Goal: Transaction & Acquisition: Obtain resource

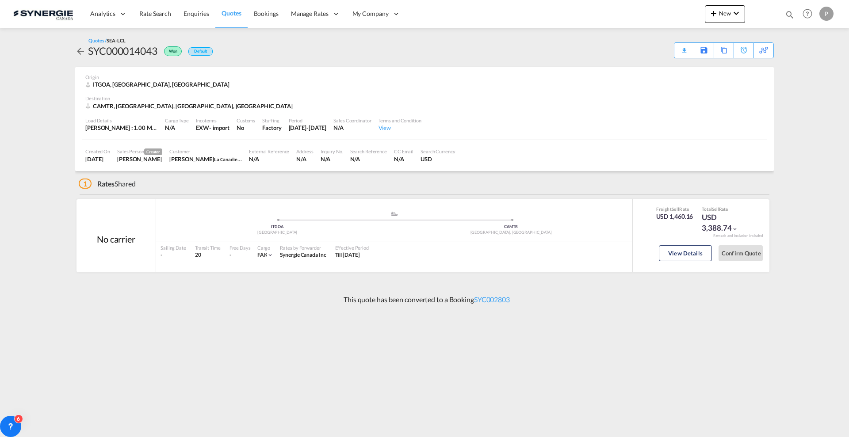
click at [788, 15] on md-icon "icon-magnify" at bounding box center [790, 15] width 10 height 10
click at [647, 18] on select "Bookings Quotes Enquiries" at bounding box center [649, 15] width 42 height 16
select select "Quotes"
click at [628, 7] on select "Bookings Quotes Enquiries" at bounding box center [649, 15] width 42 height 16
click at [680, 16] on input at bounding box center [723, 14] width 110 height 15
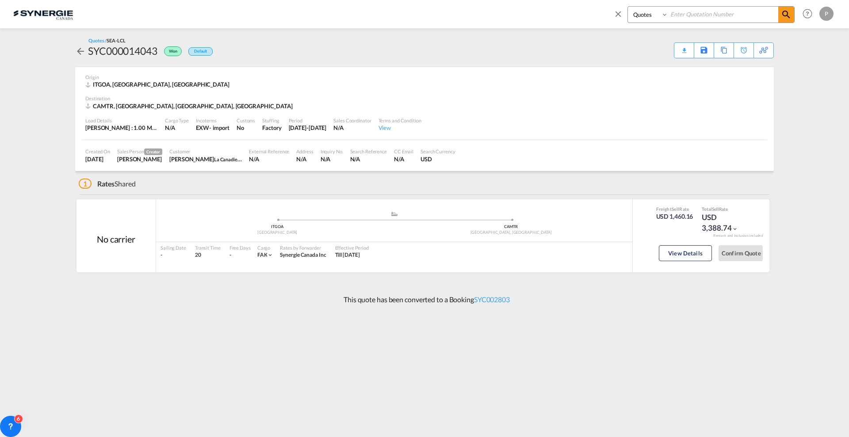
click at [689, 14] on input at bounding box center [723, 14] width 110 height 15
paste input "SYC000014031"
type input "SYC000014031"
click at [779, 19] on span at bounding box center [786, 15] width 16 height 16
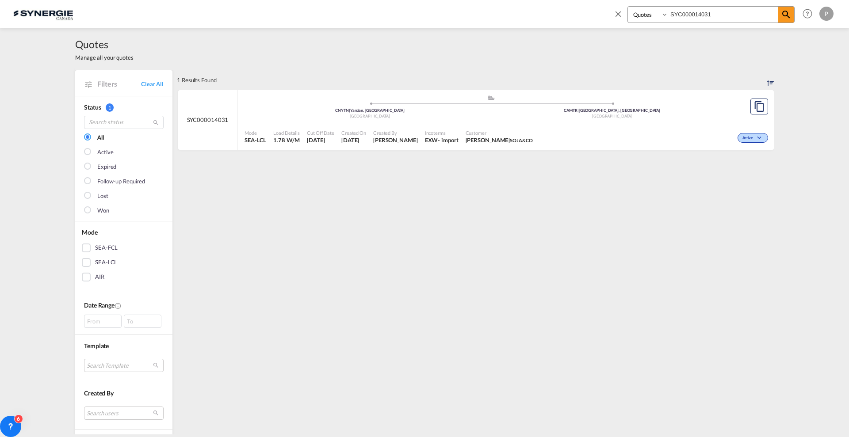
click at [575, 140] on div "Active" at bounding box center [654, 137] width 234 height 22
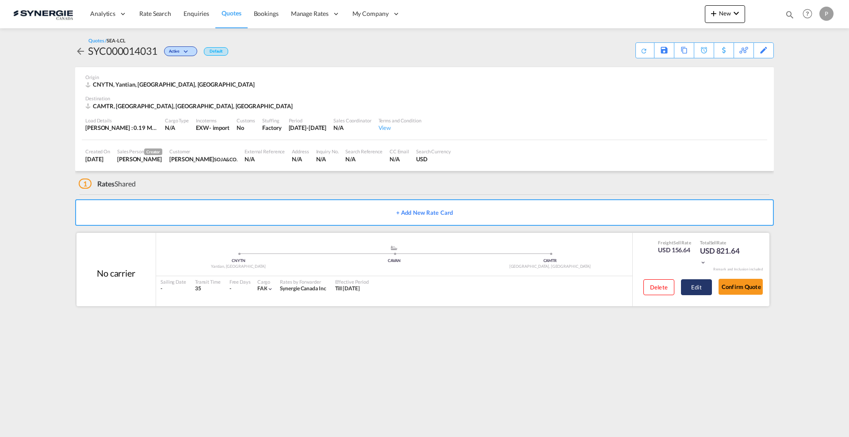
click at [705, 280] on button "Edit" at bounding box center [696, 288] width 31 height 16
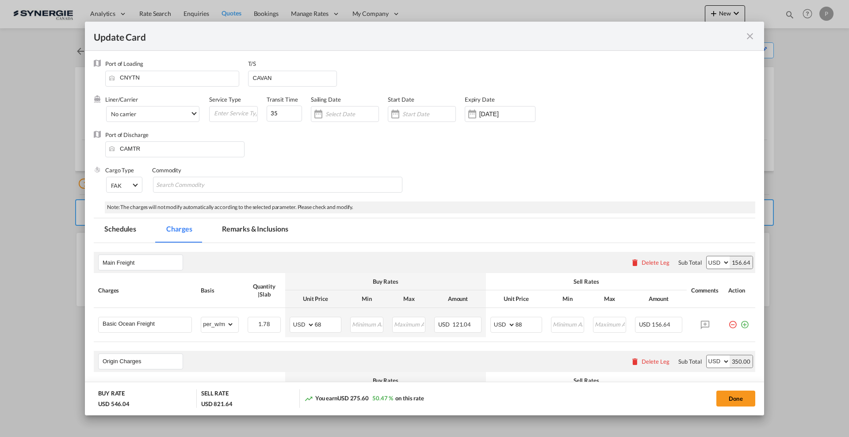
select select "per_w/m"
select select "flat"
select select "per_hbl"
select select "flat"
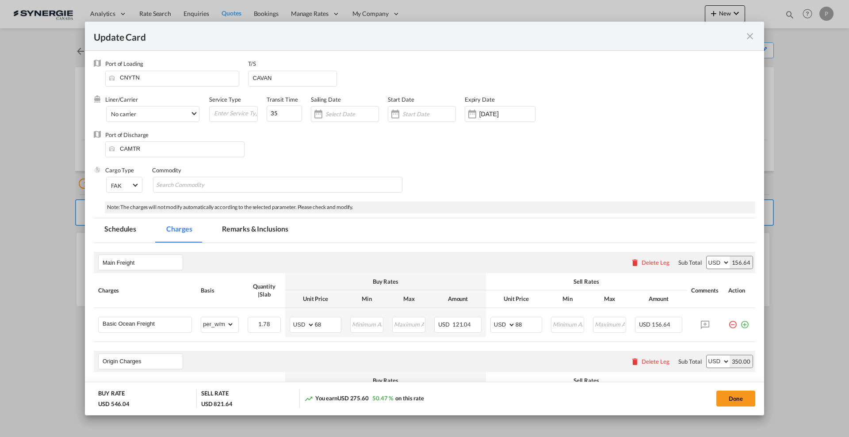
select select "per_bl"
select select "per_shipment"
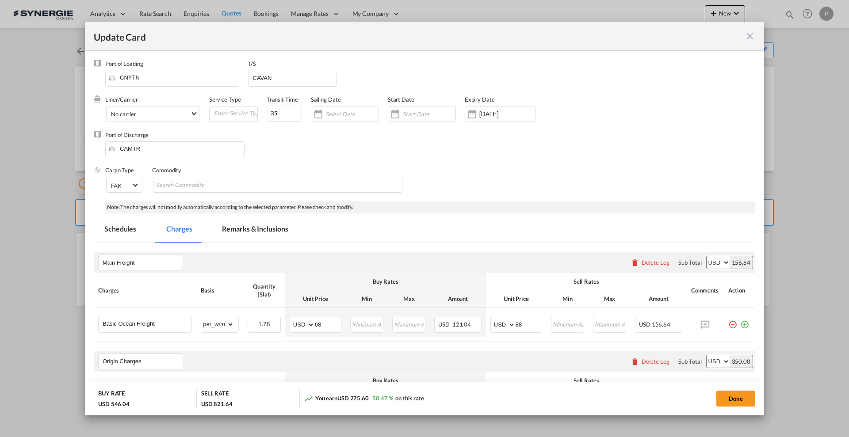
scroll to position [111, 0]
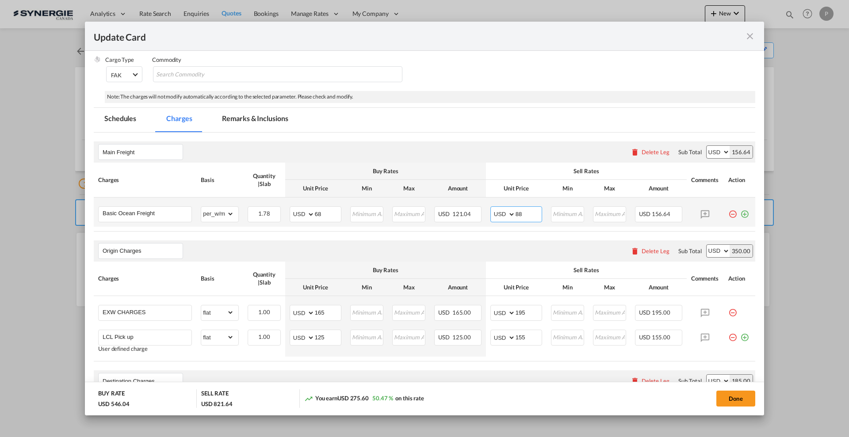
click at [518, 213] on input "88" at bounding box center [529, 213] width 26 height 13
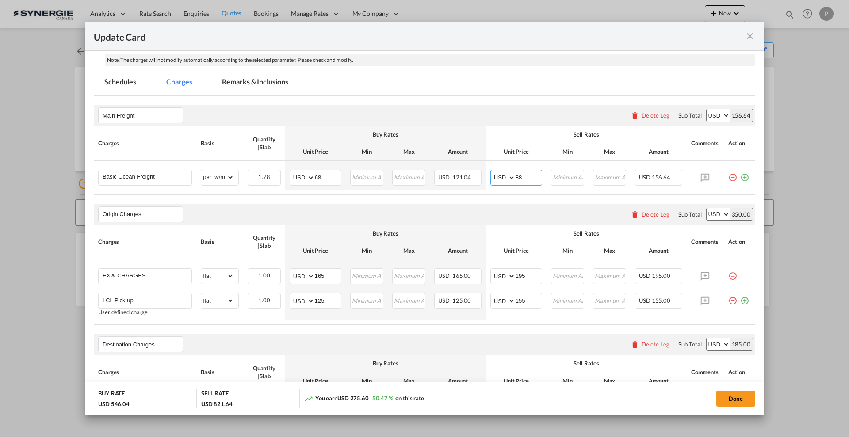
scroll to position [166, 0]
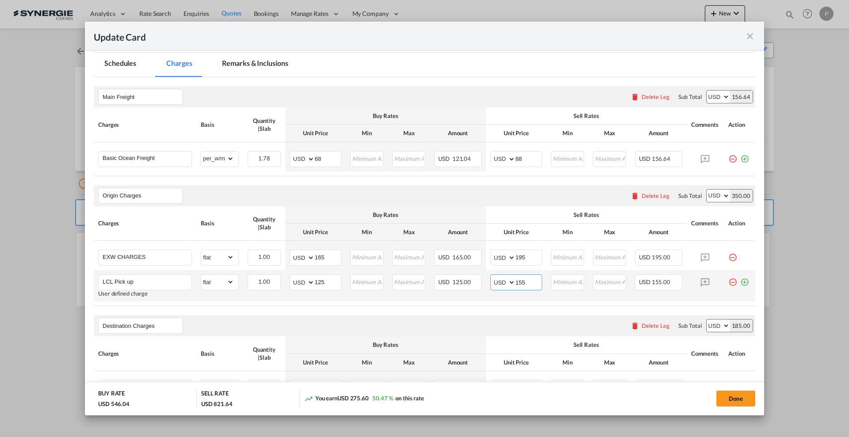
click at [516, 278] on input "155" at bounding box center [529, 281] width 26 height 13
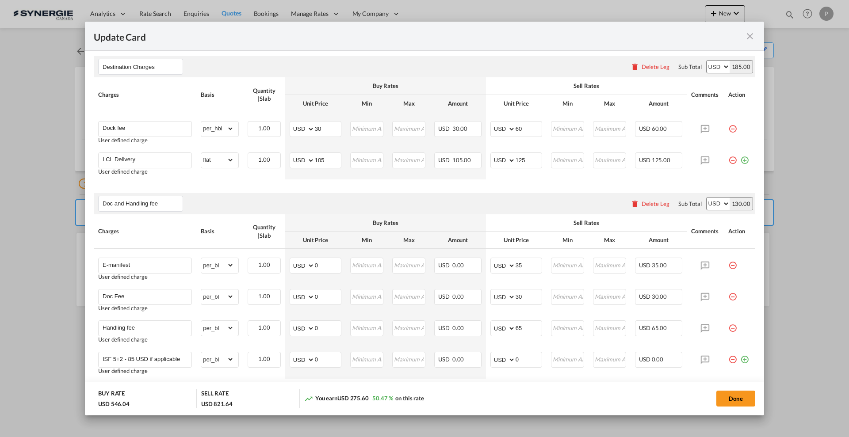
scroll to position [442, 0]
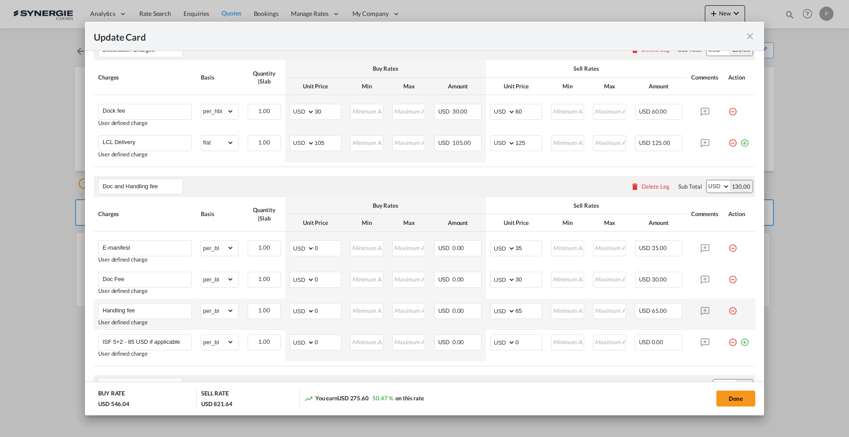
click at [729, 312] on md-icon "icon-minus-circle-outline red-400-fg pt-7" at bounding box center [733, 307] width 9 height 9
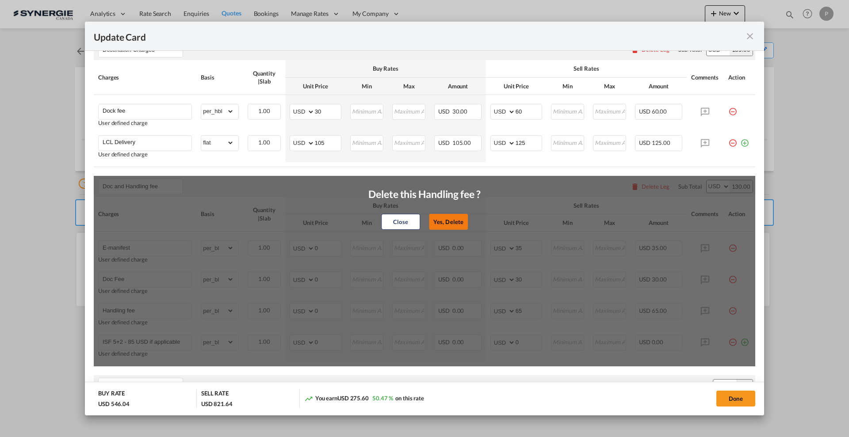
click at [456, 220] on button "Yes, Delete" at bounding box center [448, 222] width 39 height 16
type input "ISF 5+2 - 85 USD if applicable"
type input "0"
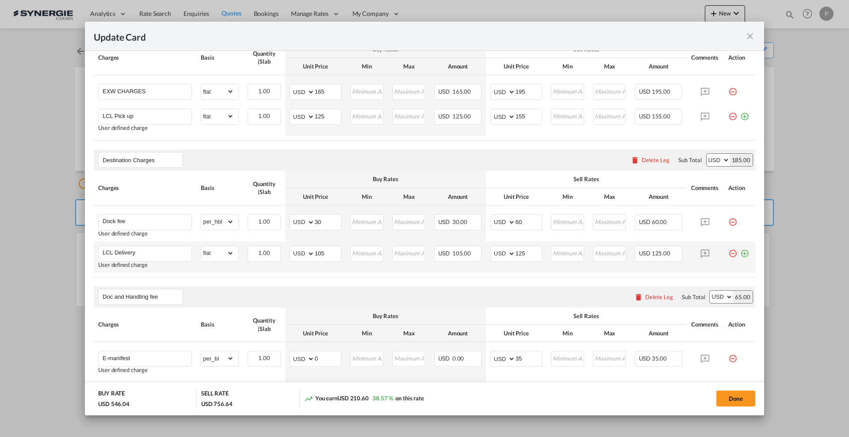
scroll to position [111, 0]
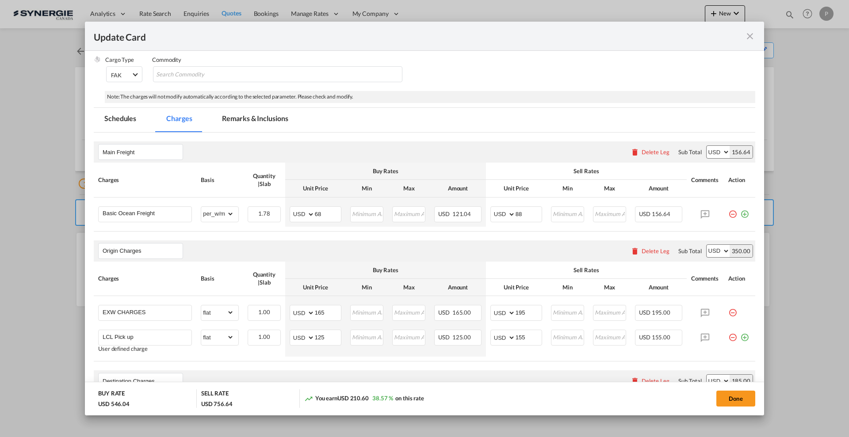
click at [266, 122] on md-tab-item "Remarks & Inclusions" at bounding box center [254, 120] width 87 height 24
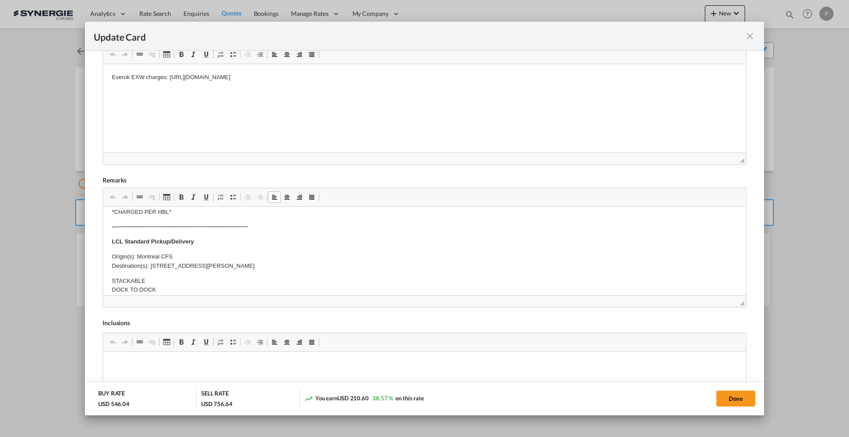
scroll to position [221, 0]
drag, startPoint x: 316, startPoint y: 269, endPoint x: 150, endPoint y: 266, distance: 165.5
click at [150, 266] on p "Origin(s): Montreal CFS Destination(s): 611 boulevard Guimond, Longueuil, Quebe…" at bounding box center [424, 262] width 625 height 19
copy p "611 boulevard Guimond, Longueuil, Quebec, Canada J4G 1L9"
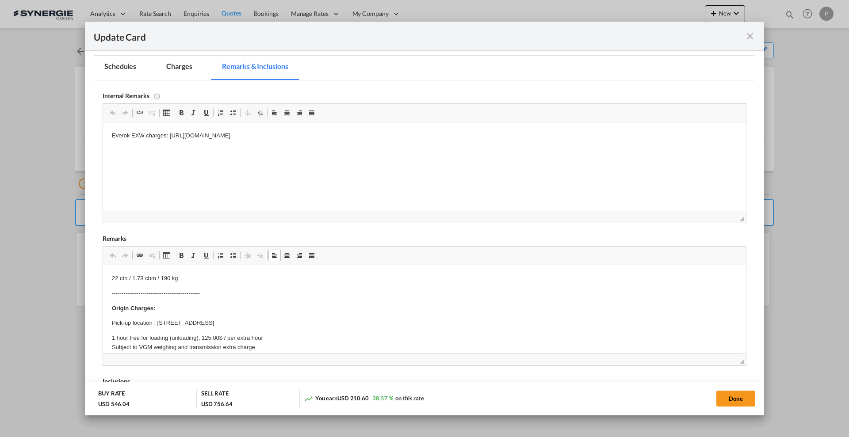
scroll to position [111, 0]
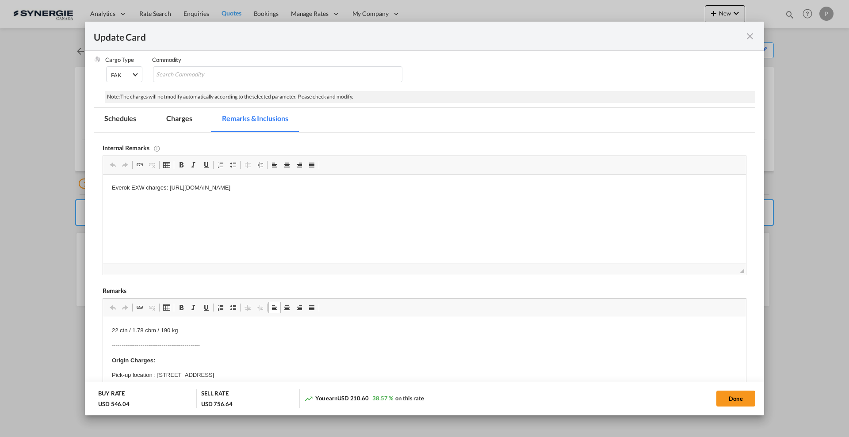
click at [175, 113] on md-tab-item "Charges" at bounding box center [179, 120] width 47 height 24
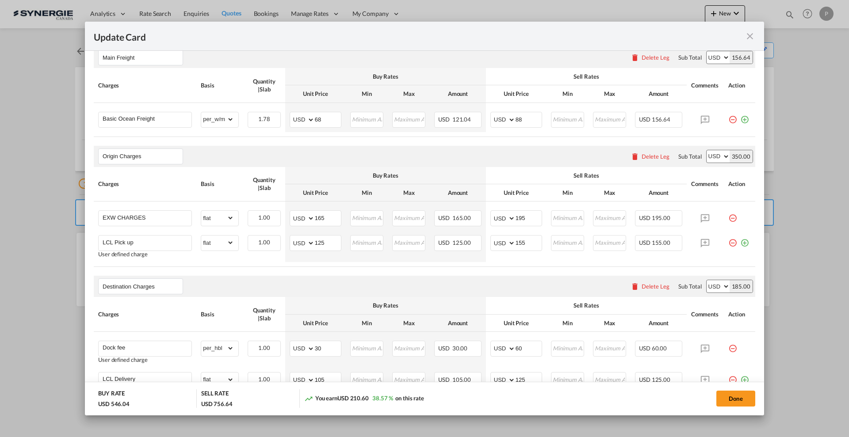
scroll to position [221, 0]
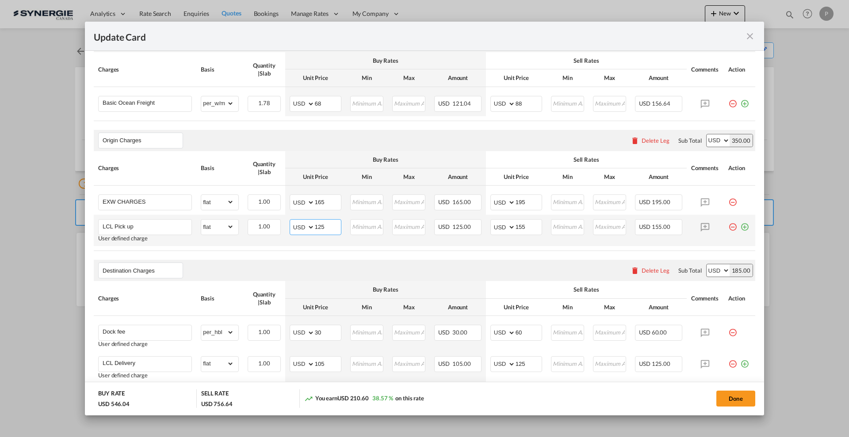
click at [322, 228] on input "125" at bounding box center [328, 226] width 26 height 13
type input "72"
click at [534, 224] on input "155" at bounding box center [529, 226] width 26 height 13
click at [534, 223] on input "155" at bounding box center [529, 226] width 26 height 13
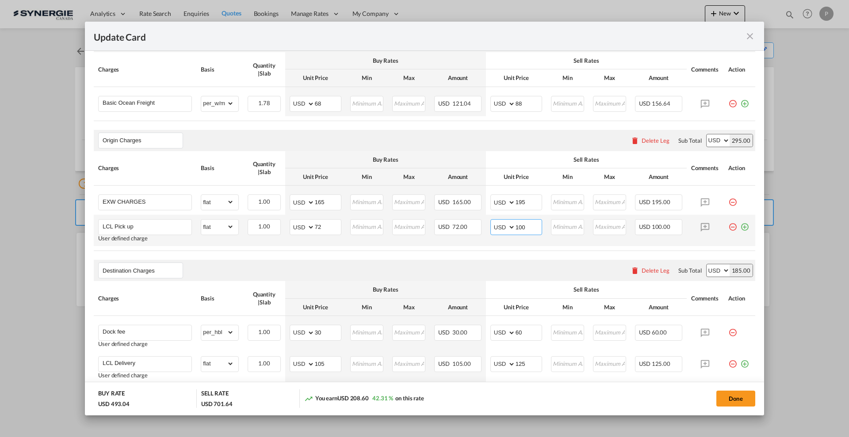
drag, startPoint x: 525, startPoint y: 226, endPoint x: 511, endPoint y: 226, distance: 13.7
click at [511, 226] on md-input-container "AED AFN ALL AMD ANG AOA ARS AUD AWG AZN BAM BBD BDT BGN BHD BIF BMD BND BOB BRL…" at bounding box center [517, 227] width 52 height 16
drag, startPoint x: 522, startPoint y: 228, endPoint x: 516, endPoint y: 226, distance: 6.4
click at [516, 226] on input "90" at bounding box center [529, 226] width 26 height 13
click at [488, 253] on air-lcl-rate-modification "Main Freight Please enter leg name Leg Name Already Exists Delete Leg Sub Total…" at bounding box center [425, 354] width 662 height 665
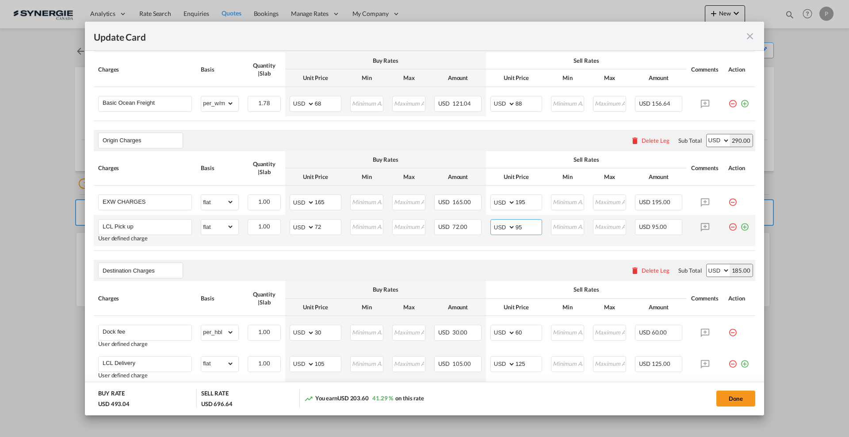
drag, startPoint x: 523, startPoint y: 224, endPoint x: 510, endPoint y: 224, distance: 13.7
click at [510, 224] on md-input-container "AED AFN ALL AMD ANG AOA ARS AUD AWG AZN BAM BBD BDT BGN BHD BIF BMD BND BOB BRL…" at bounding box center [517, 227] width 52 height 16
type input "100"
click at [499, 255] on air-lcl-rate-modification "Main Freight Please enter leg name Leg Name Already Exists Delete Leg Sub Total…" at bounding box center [425, 354] width 662 height 665
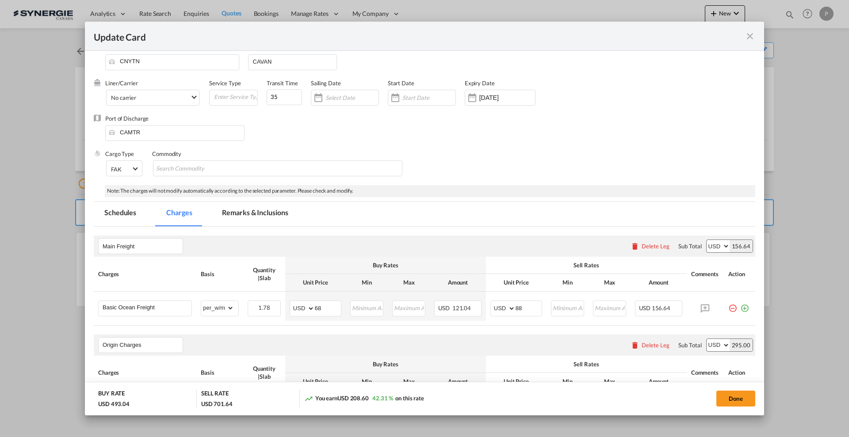
scroll to position [0, 0]
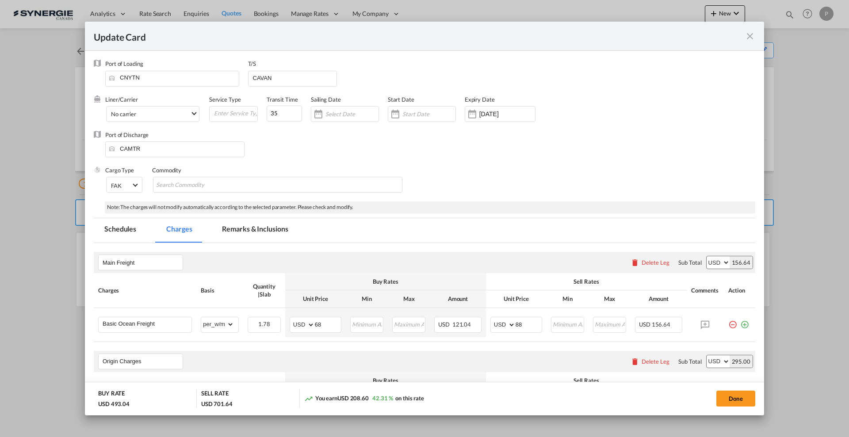
click at [272, 222] on md-tab-item "Remarks & Inclusions" at bounding box center [254, 231] width 87 height 24
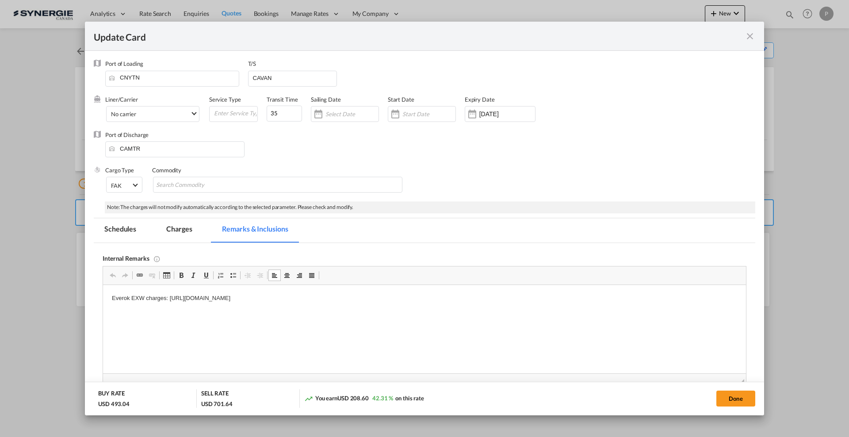
click at [416, 296] on p "Everok EXW charges: https://app.frontapp.com/open/cnv_q5o6k5r?key=LfAq2S172S1BH…" at bounding box center [424, 298] width 625 height 9
click at [392, 327] on html "Everok EXW charges: https://app.frontapp.com/open/cnv_q5o6k5r?key=LfAq2S172S1BH…" at bounding box center [424, 306] width 643 height 42
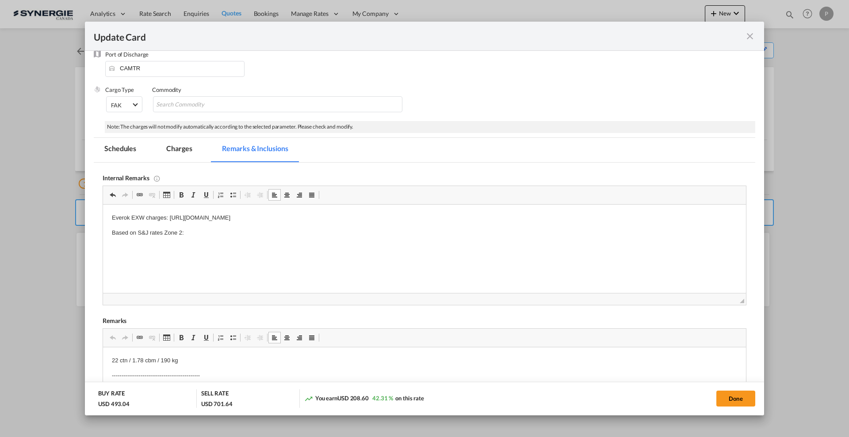
scroll to position [55, 0]
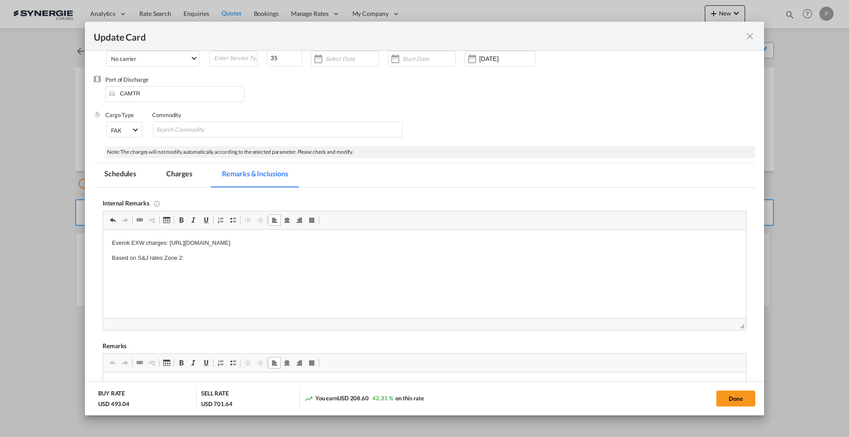
click at [252, 270] on html "Everok EXW charges: https://app.frontapp.com/open/cnv_q5o6k5r?key=LfAq2S172S1BH…" at bounding box center [424, 251] width 643 height 42
click at [727, 395] on button "Done" at bounding box center [736, 399] width 39 height 16
type input "11 Sep 2025"
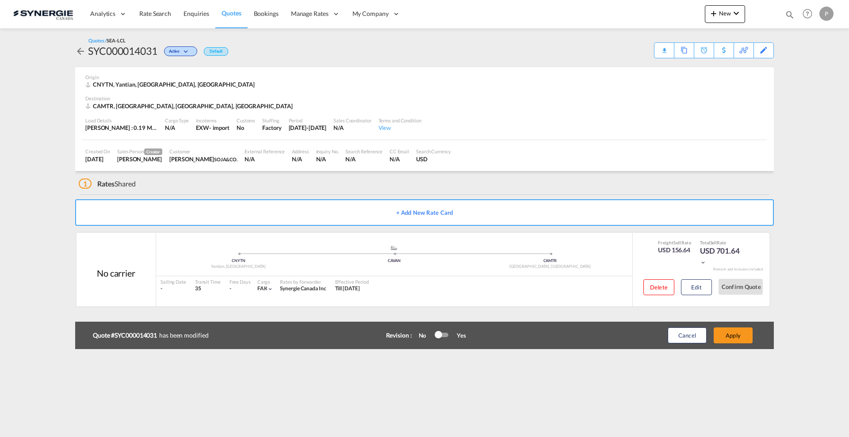
scroll to position [34, 0]
click at [443, 334] on div at bounding box center [441, 335] width 13 height 4
click at [742, 334] on button "Apply" at bounding box center [733, 336] width 39 height 16
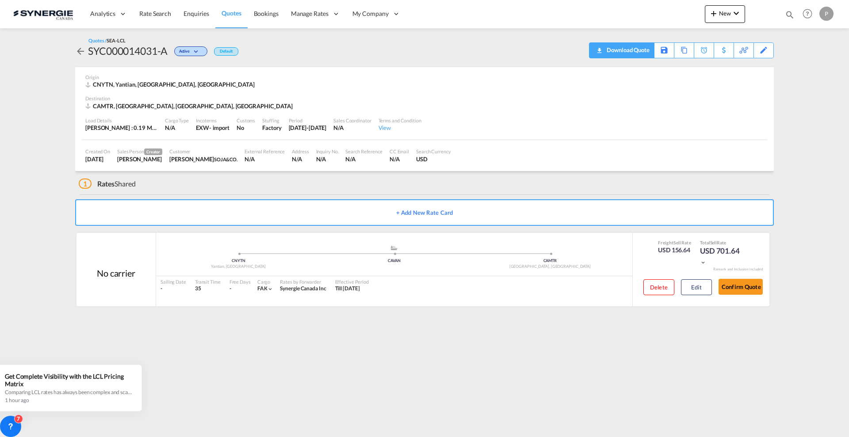
click at [647, 55] on div "Download Quote" at bounding box center [627, 50] width 45 height 14
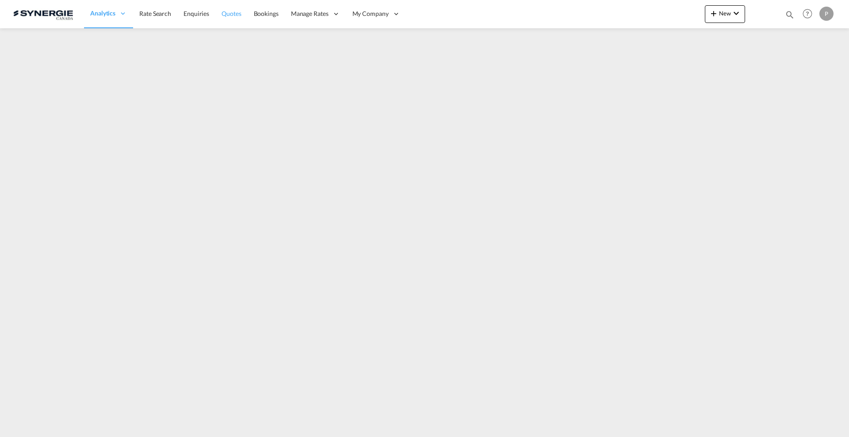
click at [231, 16] on span "Quotes" at bounding box center [231, 14] width 19 height 8
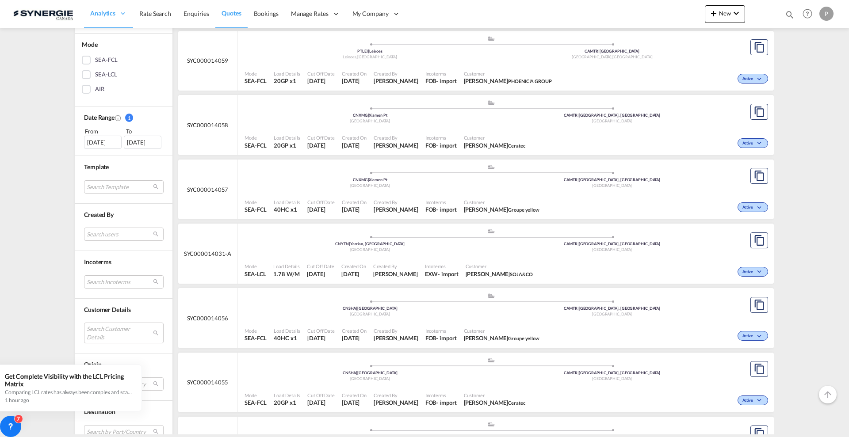
scroll to position [221, 0]
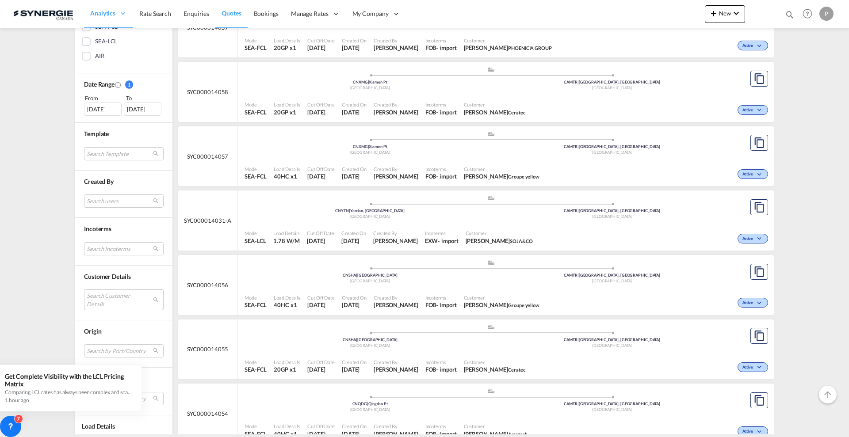
click at [109, 306] on md-select "Search Customer Details user name user [PERSON_NAME] – [PERSON_NAME] [PERSON_NA…" at bounding box center [124, 300] width 80 height 20
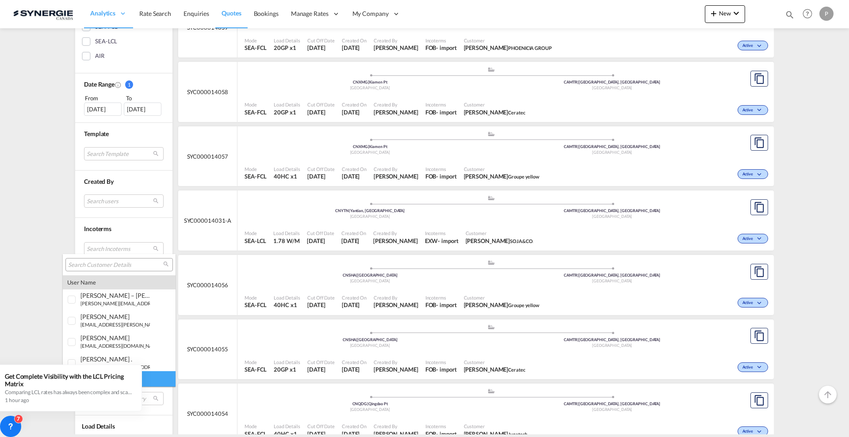
click at [96, 267] on input "search" at bounding box center [115, 265] width 95 height 8
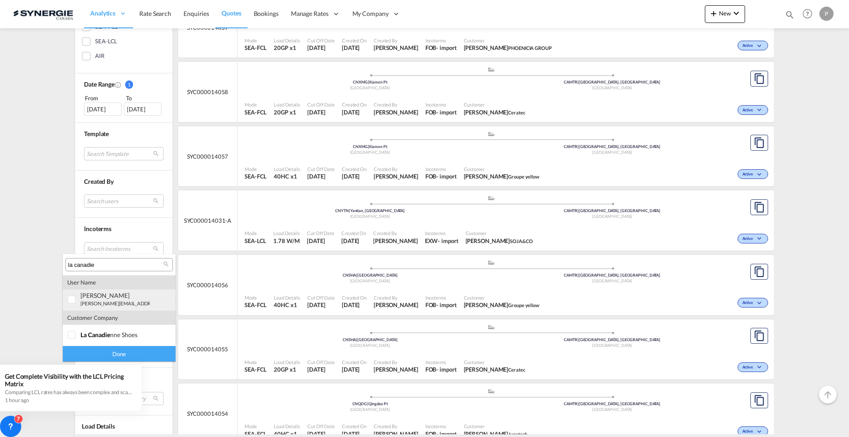
type input "la canadie"
click at [118, 295] on div "ingrid Muroff" at bounding box center [115, 296] width 69 height 8
click at [147, 357] on div "Done" at bounding box center [119, 353] width 113 height 15
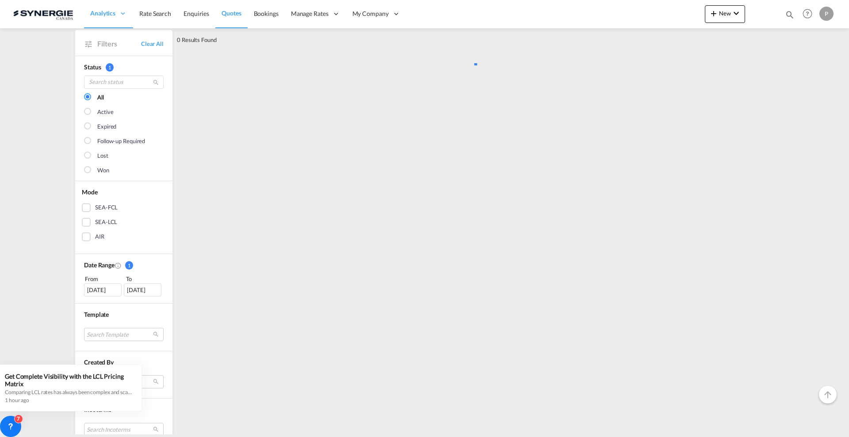
scroll to position [0, 0]
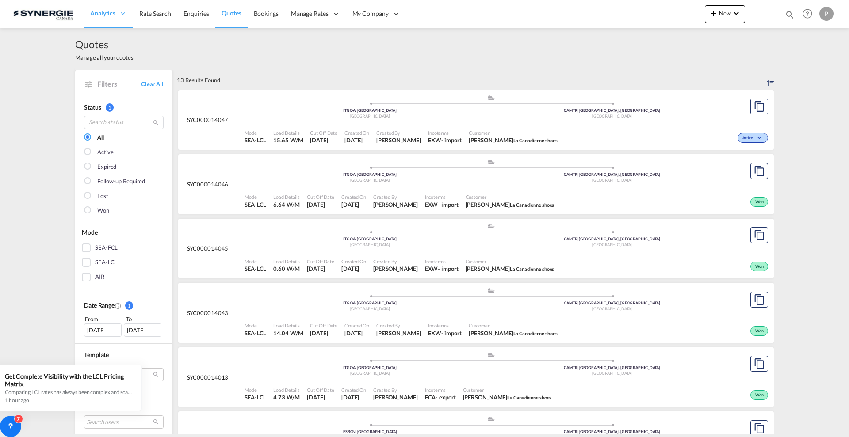
click at [94, 334] on div "15 Jul 2025" at bounding box center [103, 330] width 38 height 13
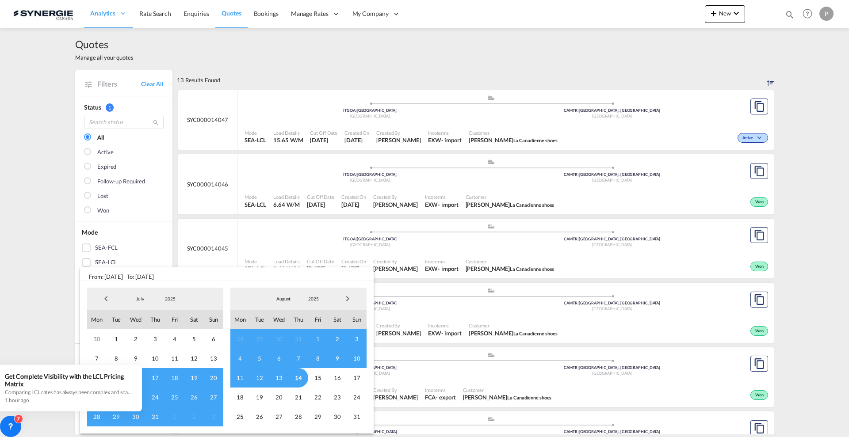
click at [2, 181] on md-backdrop at bounding box center [424, 218] width 849 height 437
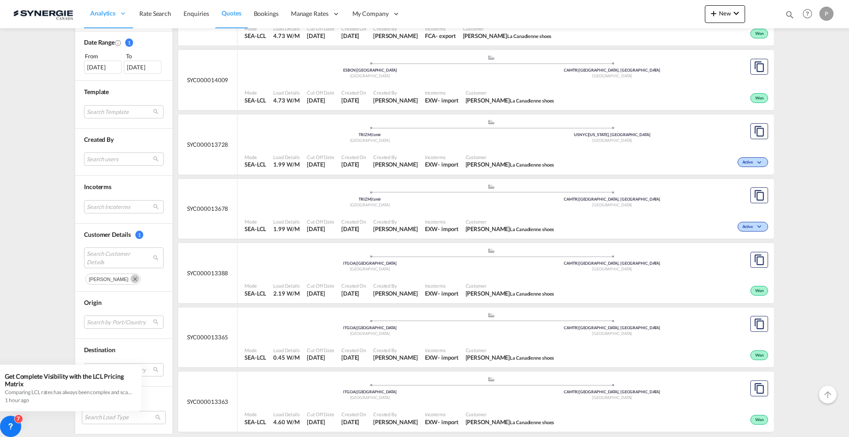
scroll to position [387, 0]
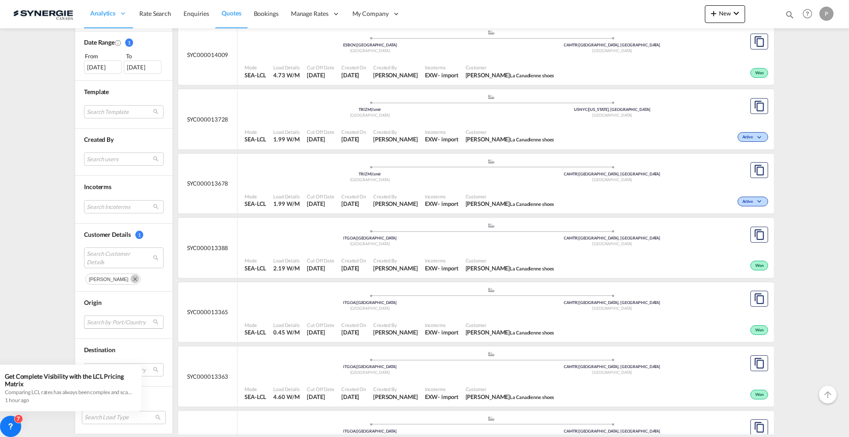
click at [108, 320] on md-select "Search by Port/Country JPNIC nichinan japan AEAMF mussafah united arab emirates…" at bounding box center [124, 322] width 80 height 13
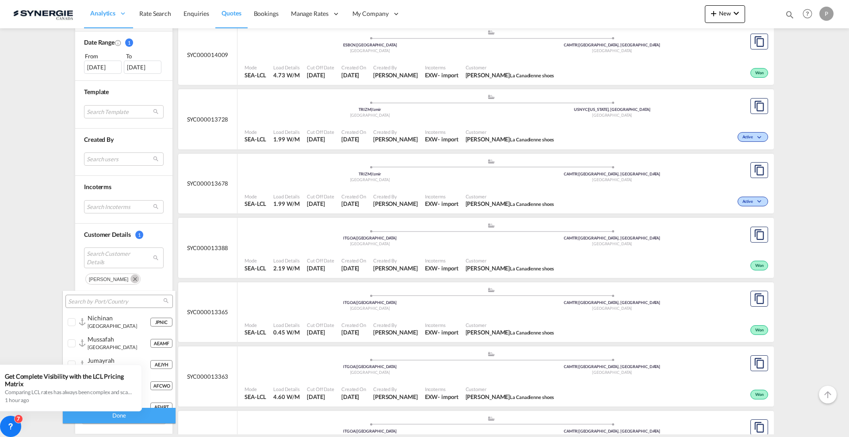
click at [103, 303] on input "search" at bounding box center [115, 302] width 95 height 8
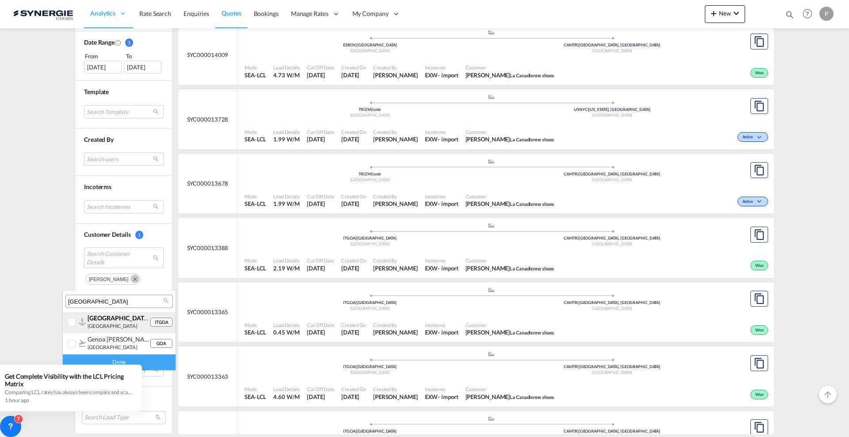
type input "genova"
click at [104, 318] on span "genova" at bounding box center [119, 318] width 62 height 8
click at [152, 364] on div "Done" at bounding box center [119, 362] width 113 height 15
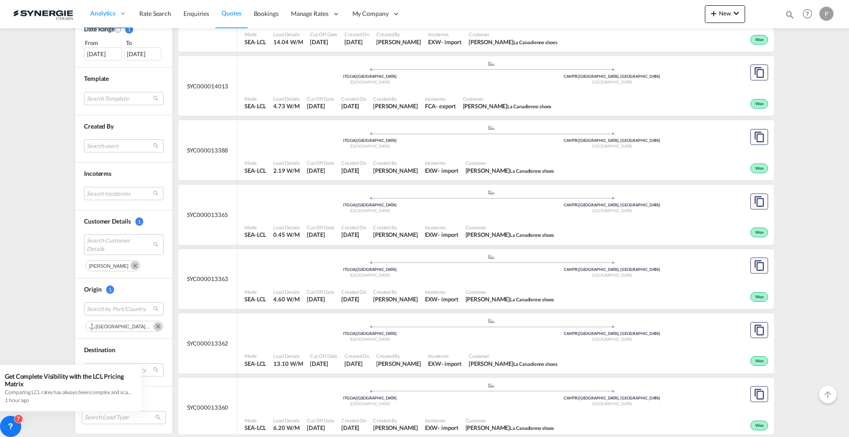
scroll to position [301, 0]
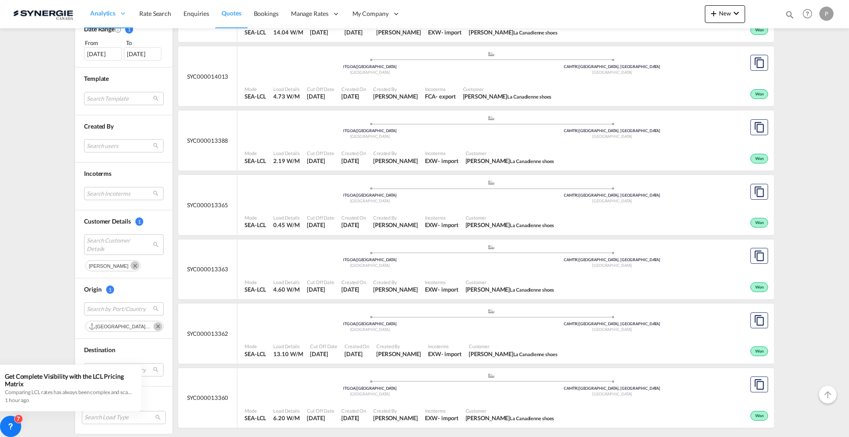
click at [431, 337] on div "Mode SEA-LCL Load Details 13.10 W/M Cut Off Date 17 Jul 2025 Created On 17 Jul …" at bounding box center [506, 350] width 537 height 27
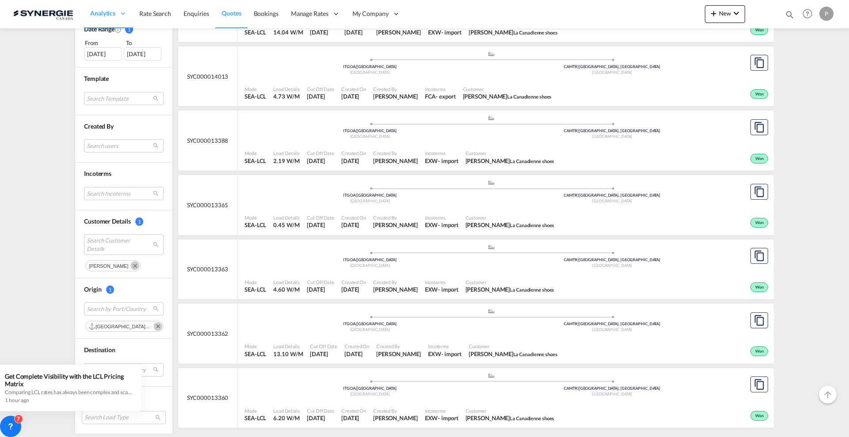
click at [380, 149] on div "Created By Pablo Gomez Saldarriaga" at bounding box center [396, 157] width 52 height 22
click at [357, 87] on span "Created On" at bounding box center [353, 89] width 25 height 7
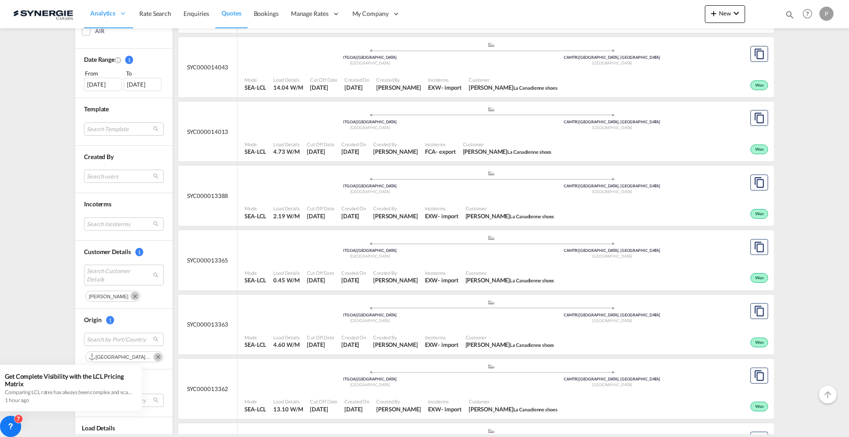
scroll to position [191, 0]
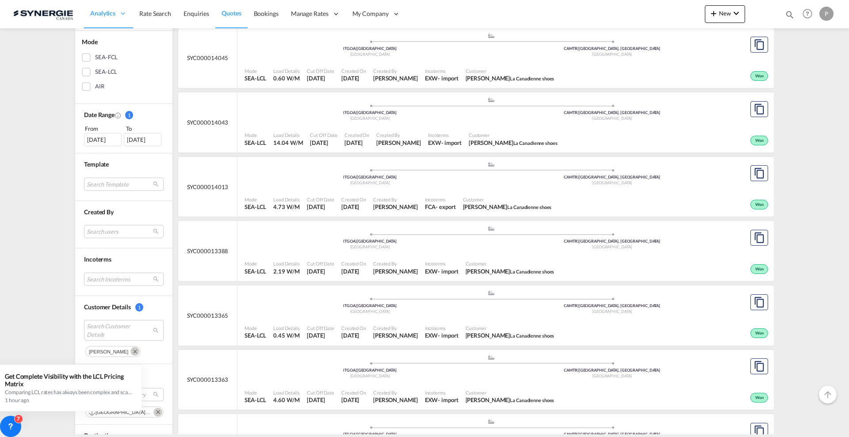
click at [358, 129] on div "Created On 13 Aug 2025" at bounding box center [357, 139] width 32 height 22
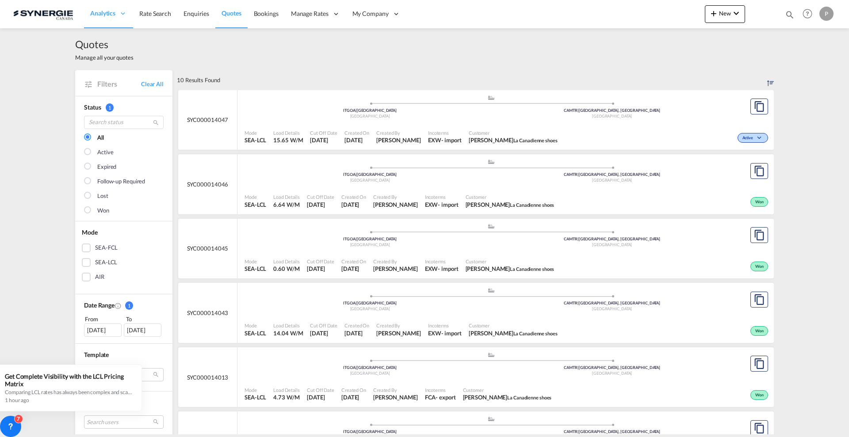
scroll to position [55, 0]
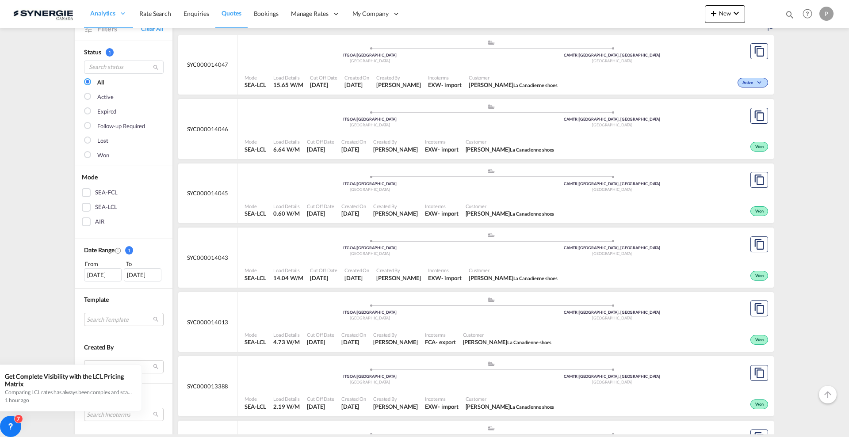
click at [334, 199] on div "Cut Off Date 13 Aug 2025" at bounding box center [320, 210] width 35 height 22
click at [323, 68] on div ".a{fill:#aaa8ad;} .a{fill:#aaa8ad;} ITGOA | Genova Italy CAMTR | Montreal, QC C…" at bounding box center [491, 53] width 493 height 29
click at [292, 64] on div ".a{fill:#aaa8ad;} .a{fill:#aaa8ad;} ITGOA | Genova Italy CAMTR | Montreal, QC C…" at bounding box center [491, 52] width 493 height 27
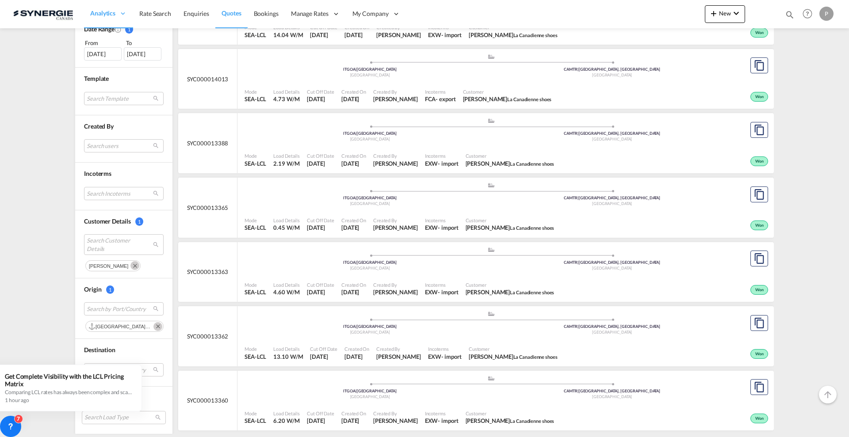
scroll to position [301, 0]
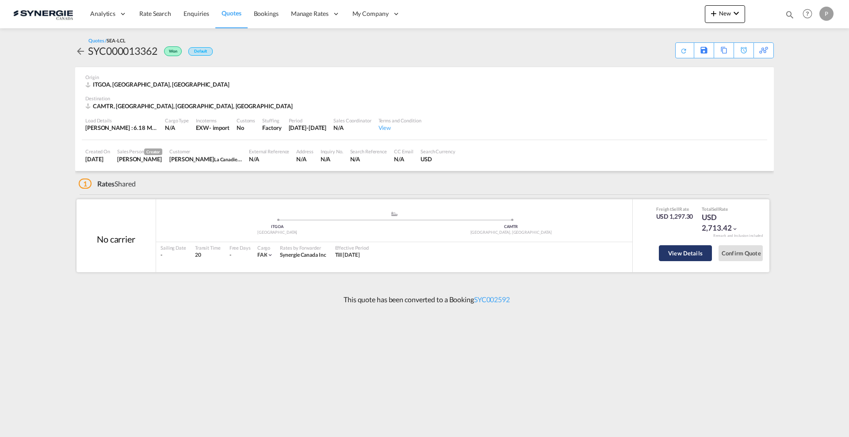
click at [683, 256] on button "View Details" at bounding box center [685, 253] width 53 height 16
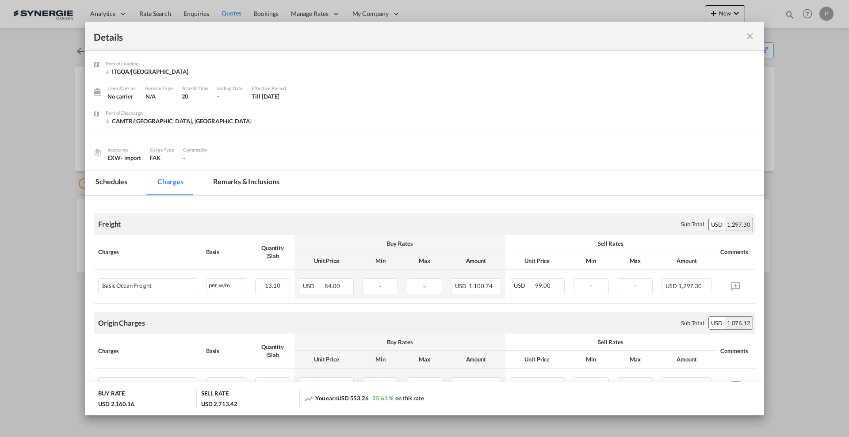
click at [748, 35] on md-icon "icon-close fg-AAA8AD m-0 cursor" at bounding box center [750, 36] width 11 height 11
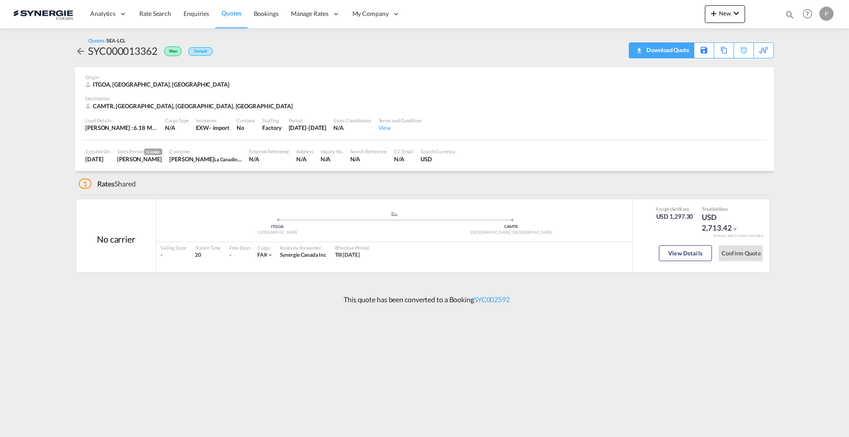
click at [679, 50] on div "Download Quote" at bounding box center [666, 50] width 45 height 14
click at [681, 46] on div "Download Quote" at bounding box center [666, 50] width 45 height 14
click at [685, 257] on button "View Details" at bounding box center [685, 253] width 53 height 16
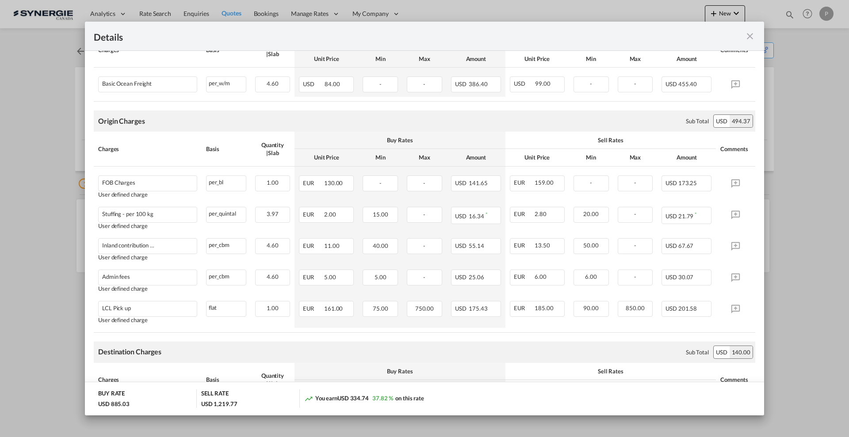
scroll to position [221, 0]
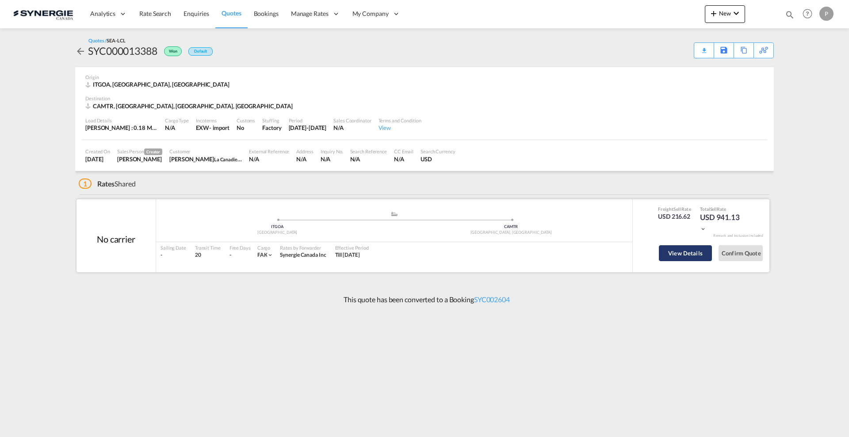
click at [688, 254] on button "View Details" at bounding box center [685, 253] width 53 height 16
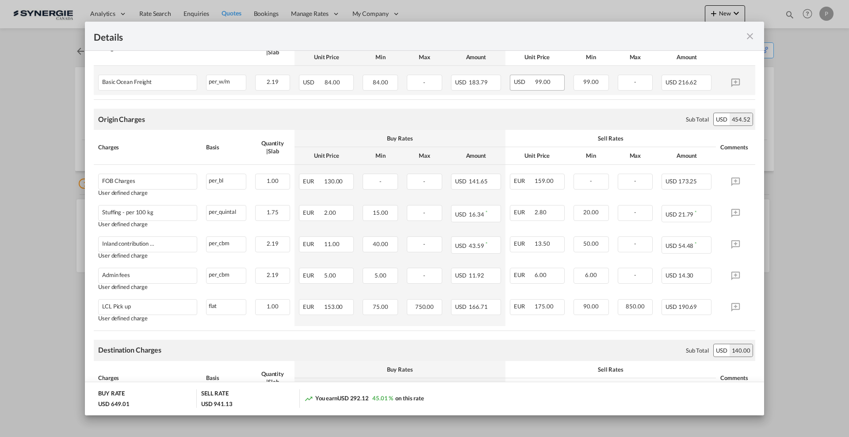
scroll to position [276, 0]
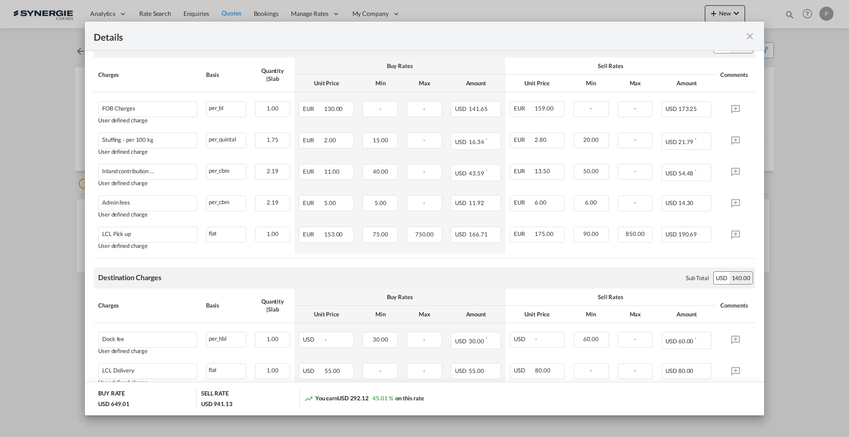
click at [749, 34] on md-icon "icon-close fg-AAA8AD m-0 cursor" at bounding box center [750, 36] width 11 height 11
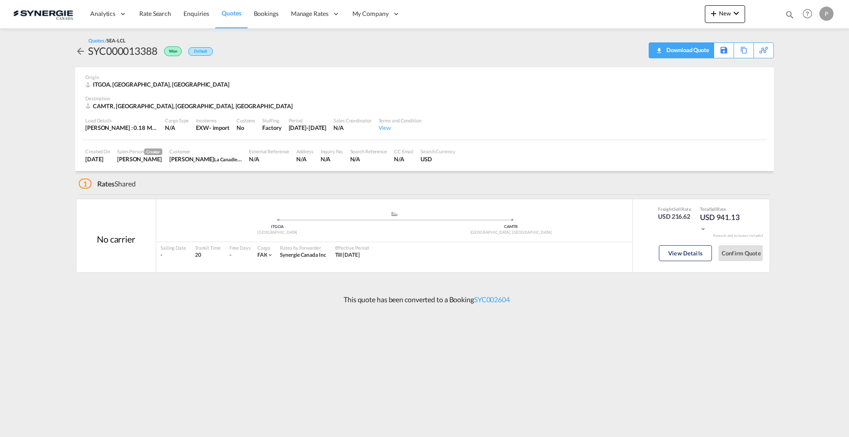
click at [700, 50] on div "Download Quote" at bounding box center [686, 50] width 45 height 14
click at [692, 249] on button "View Details" at bounding box center [685, 253] width 53 height 16
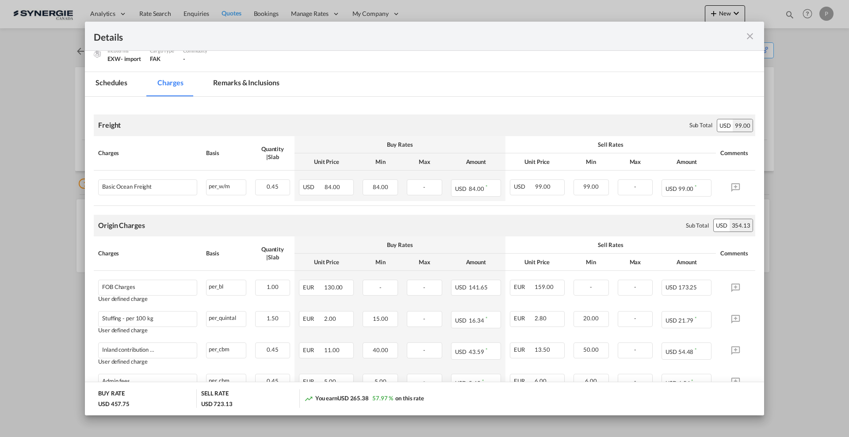
scroll to position [166, 0]
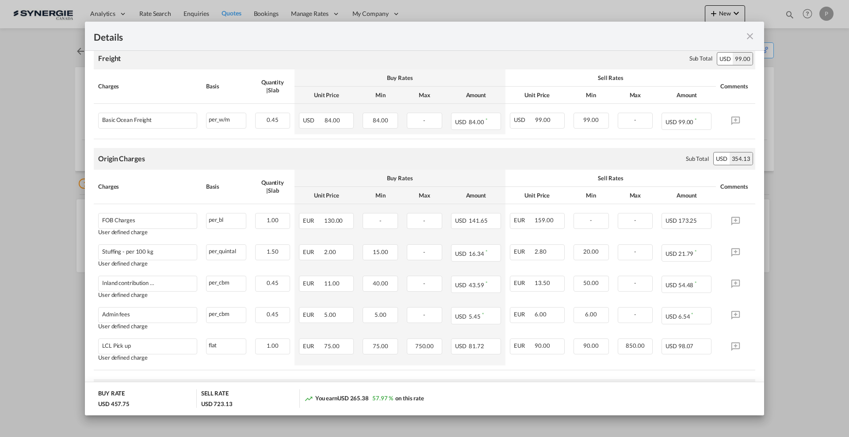
click at [749, 37] on md-icon "icon-close fg-AAA8AD m-0 cursor" at bounding box center [750, 36] width 11 height 11
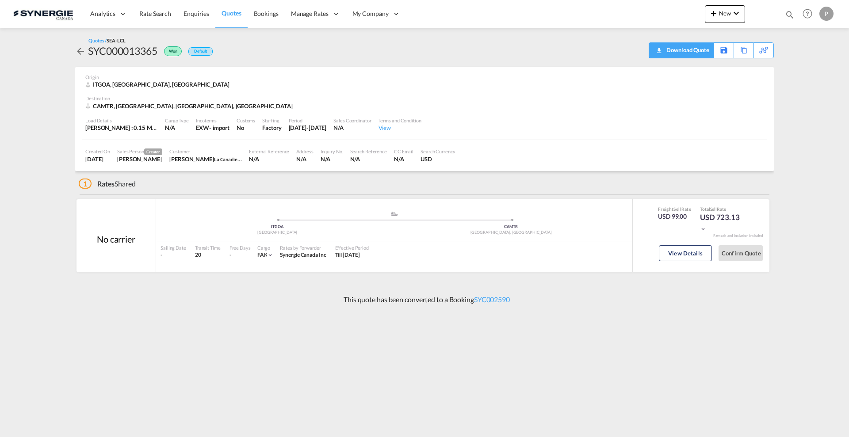
click at [700, 47] on div "Download Quote" at bounding box center [686, 50] width 45 height 14
click at [685, 253] on button "View Details" at bounding box center [685, 253] width 53 height 16
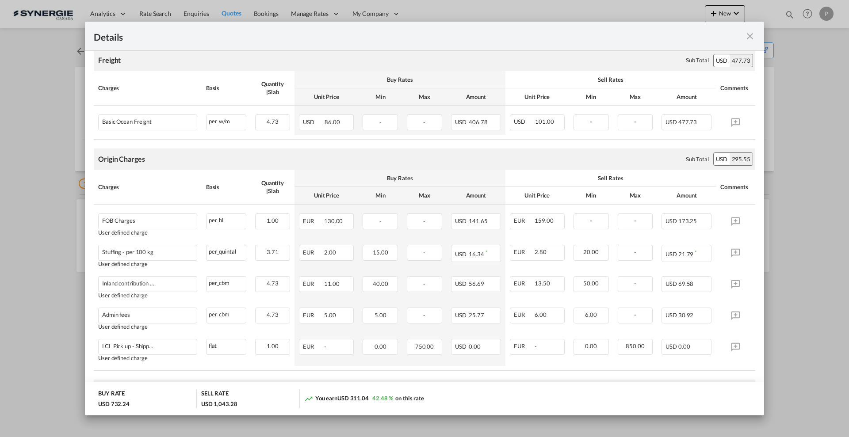
scroll to position [166, 0]
click at [750, 35] on md-icon "icon-close fg-AAA8AD m-0 cursor" at bounding box center [750, 36] width 11 height 11
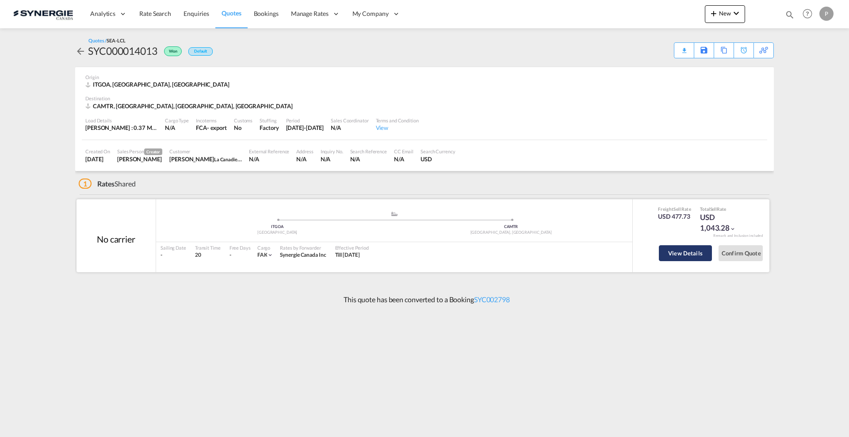
click at [685, 251] on button "View Details" at bounding box center [685, 253] width 53 height 16
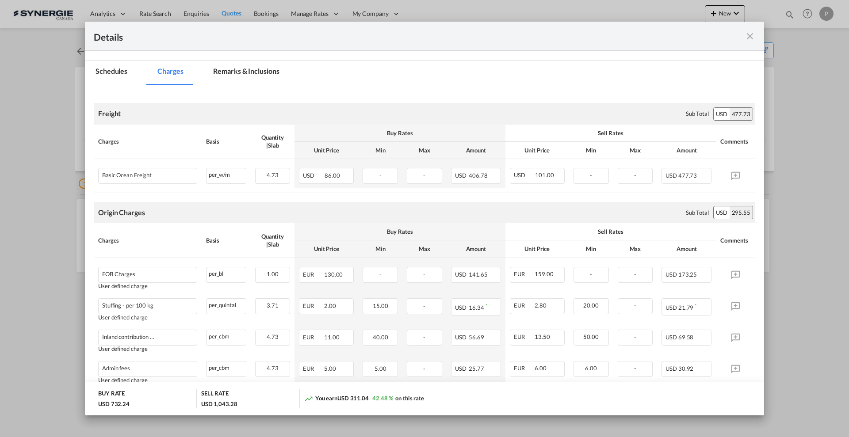
scroll to position [221, 0]
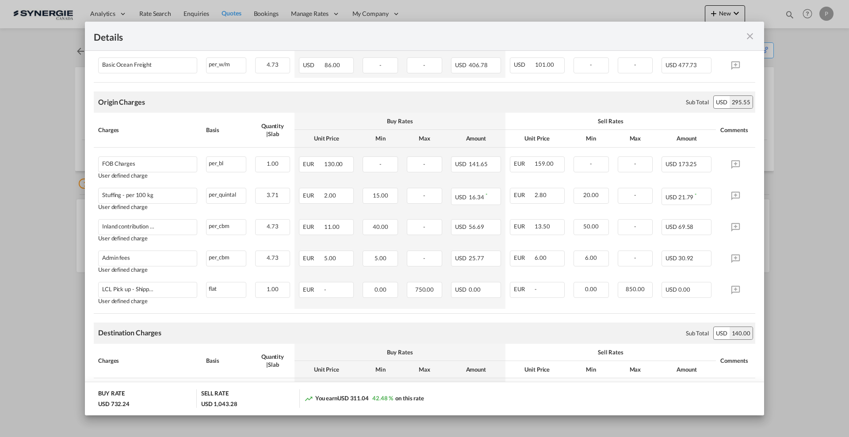
click at [749, 38] on md-icon "icon-close fg-AAA8AD m-0 cursor" at bounding box center [750, 36] width 11 height 11
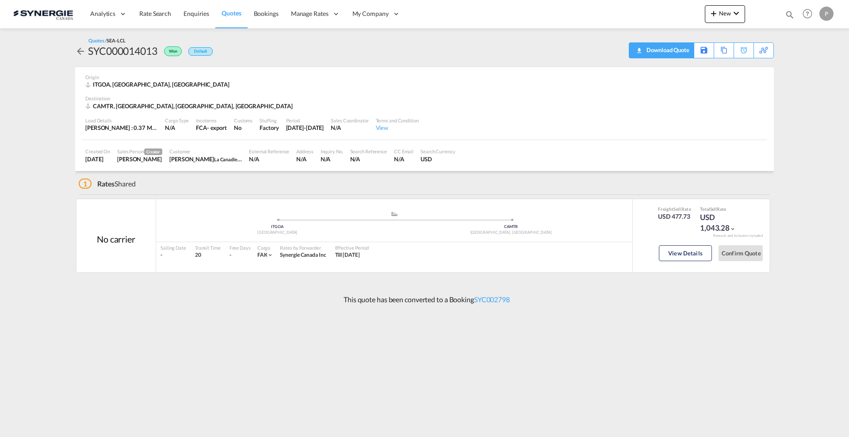
click at [675, 54] on div "Download Quote" at bounding box center [666, 50] width 45 height 14
click at [666, 253] on button "View Details" at bounding box center [685, 253] width 53 height 16
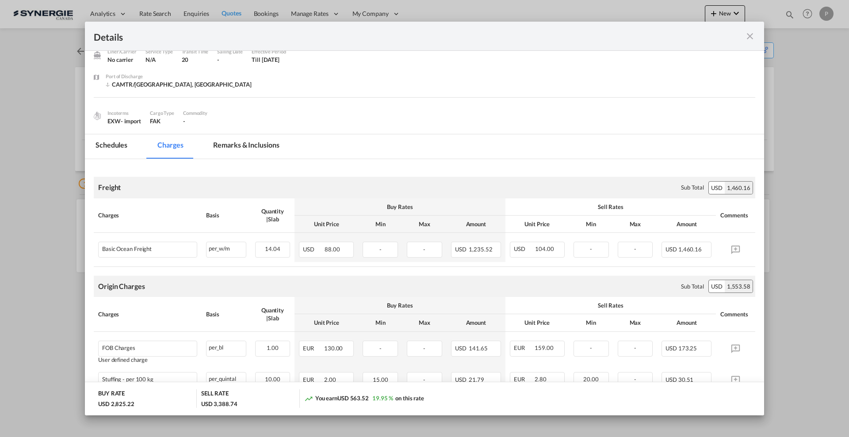
scroll to position [55, 0]
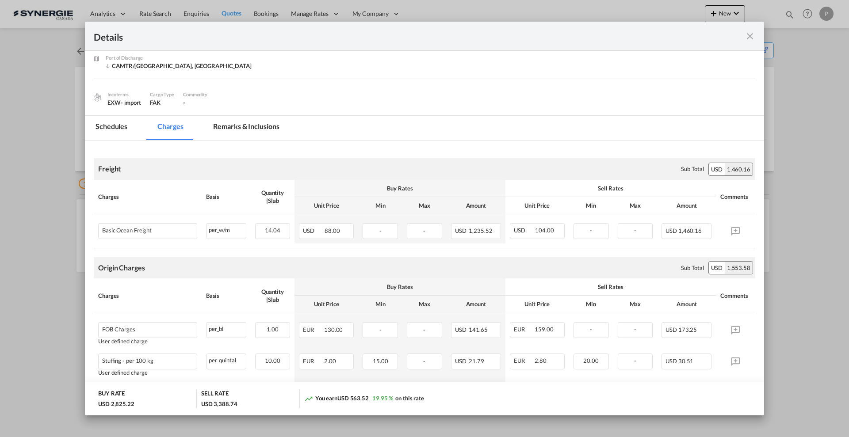
click at [752, 35] on md-icon "icon-close fg-AAA8AD m-0 cursor" at bounding box center [750, 36] width 11 height 11
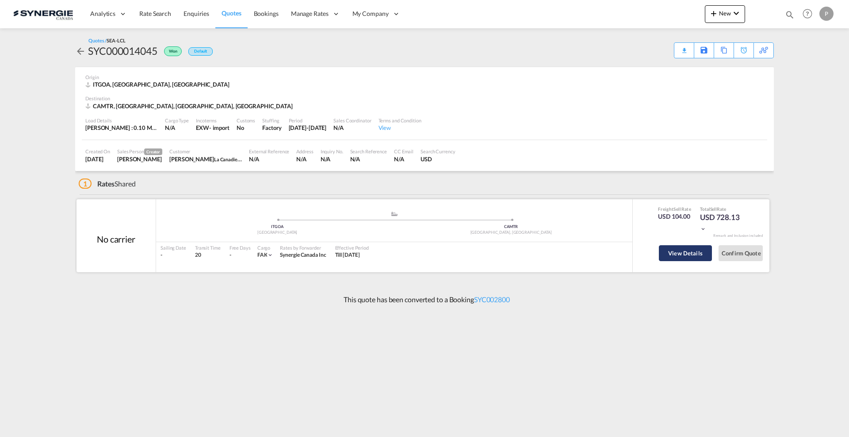
click at [679, 249] on button "View Details" at bounding box center [685, 253] width 53 height 16
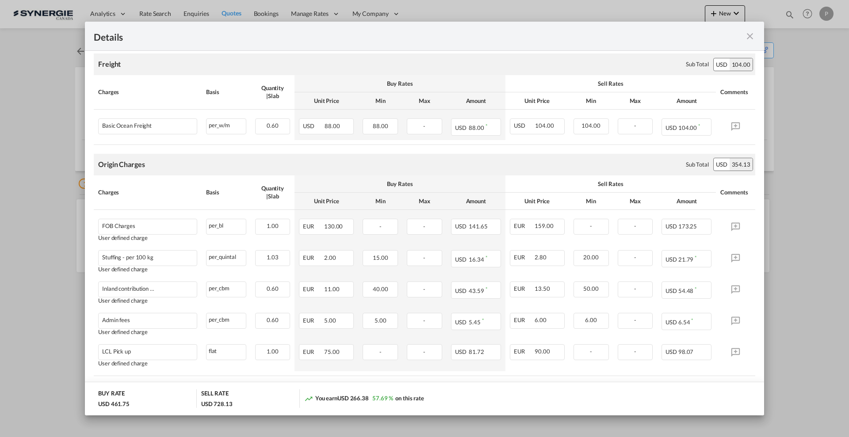
scroll to position [166, 0]
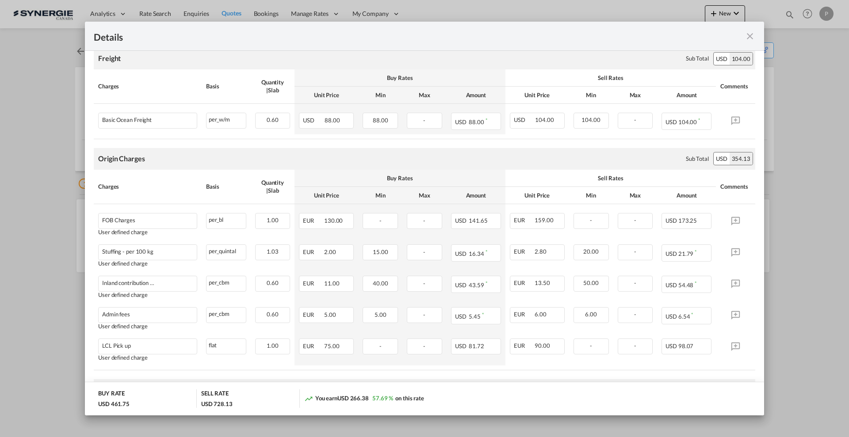
click at [748, 36] on md-icon "icon-close fg-AAA8AD m-0 cursor" at bounding box center [750, 36] width 11 height 11
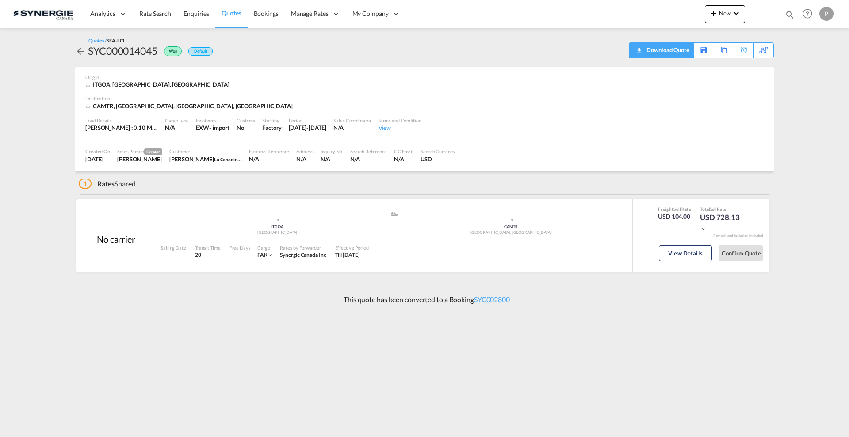
click at [683, 51] on div "Download Quote" at bounding box center [666, 50] width 45 height 14
click at [678, 50] on div "Download Quote" at bounding box center [666, 50] width 45 height 14
